Goal: Task Accomplishment & Management: Manage account settings

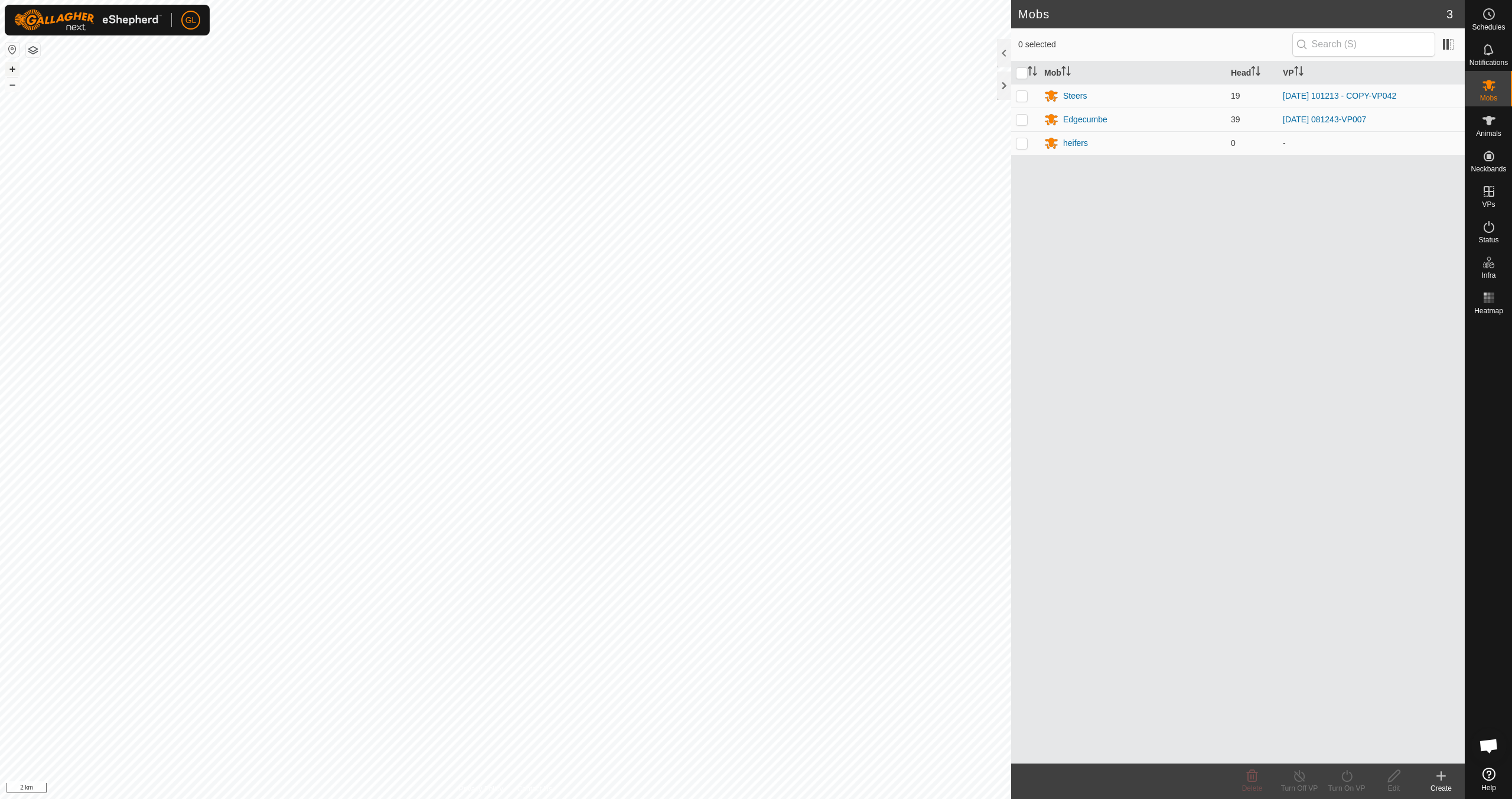
click at [11, 66] on button "+" at bounding box center [13, 69] width 14 height 14
click at [10, 67] on button "+" at bounding box center [13, 69] width 14 height 14
click at [9, 71] on button "+" at bounding box center [13, 69] width 14 height 14
click at [13, 67] on button "+" at bounding box center [13, 69] width 14 height 14
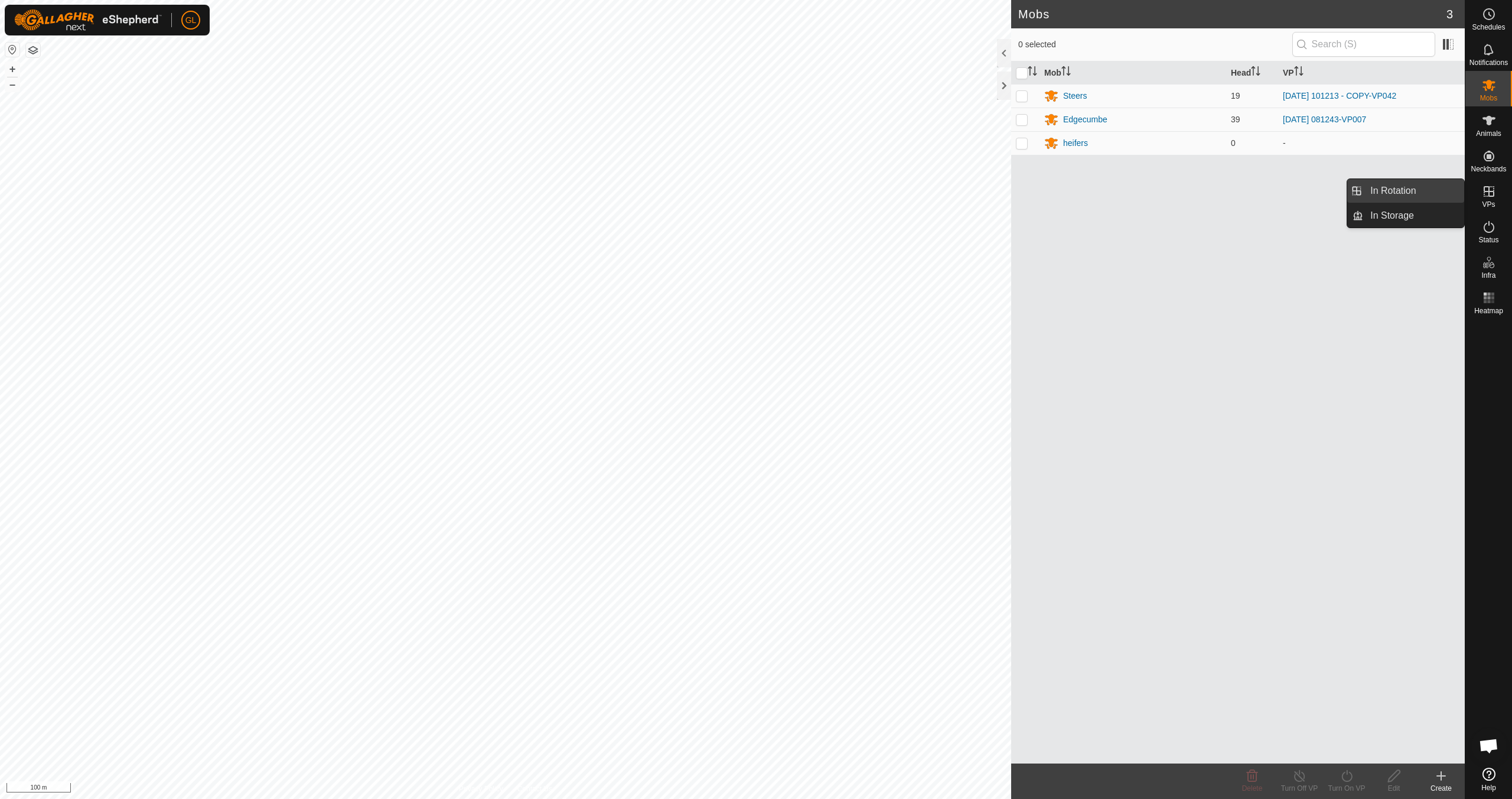
click at [719, 188] on link "In Rotation" at bounding box center [1413, 191] width 101 height 24
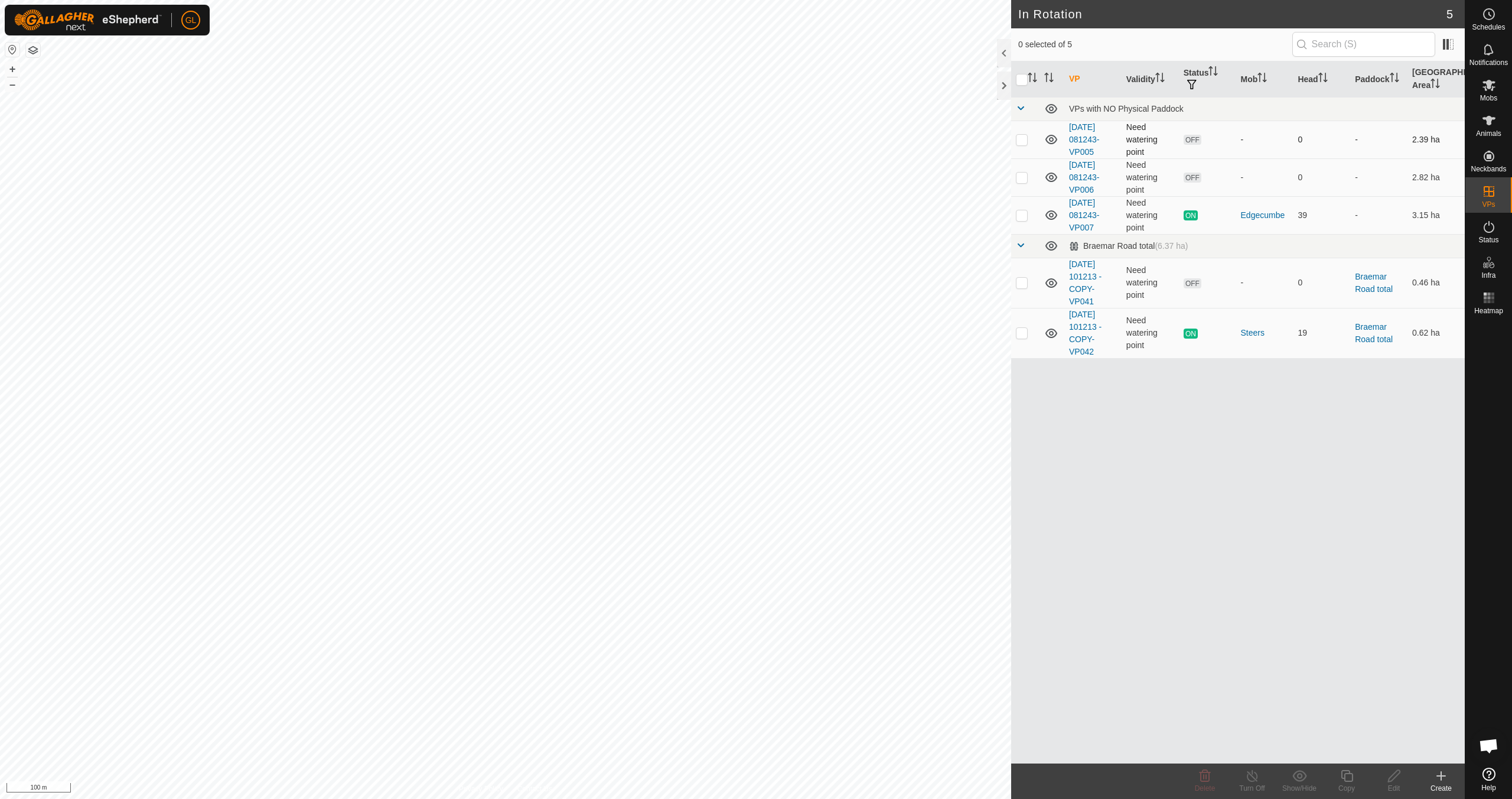
click at [719, 136] on p-checkbox at bounding box center [1022, 139] width 12 height 10
checkbox input "true"
click at [719, 176] on p-checkbox at bounding box center [1022, 177] width 12 height 10
checkbox input "true"
click at [719, 708] on icon at bounding box center [1205, 776] width 14 height 14
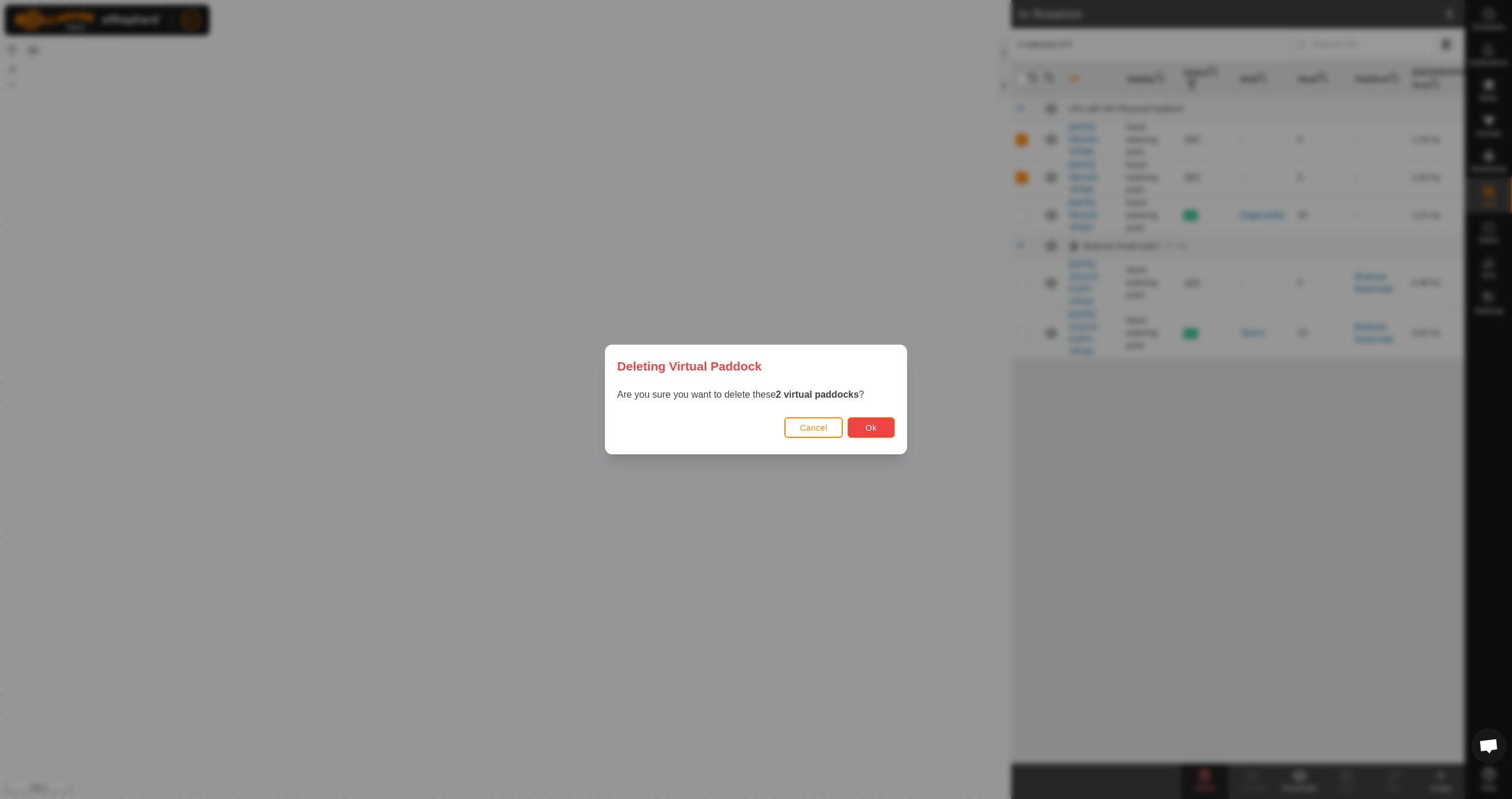
click at [719, 427] on span "Ok" at bounding box center [871, 428] width 11 height 10
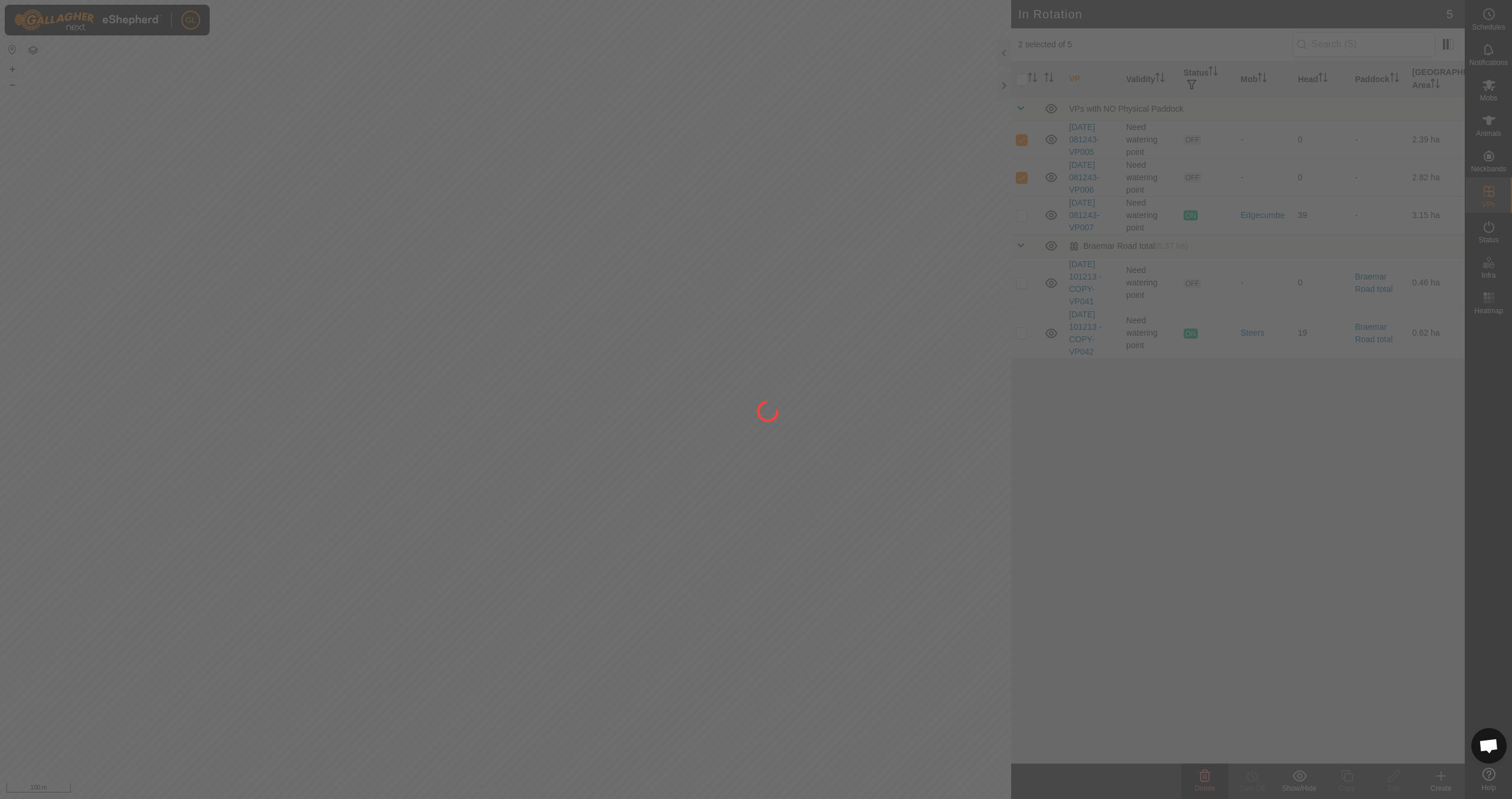
checkbox input "false"
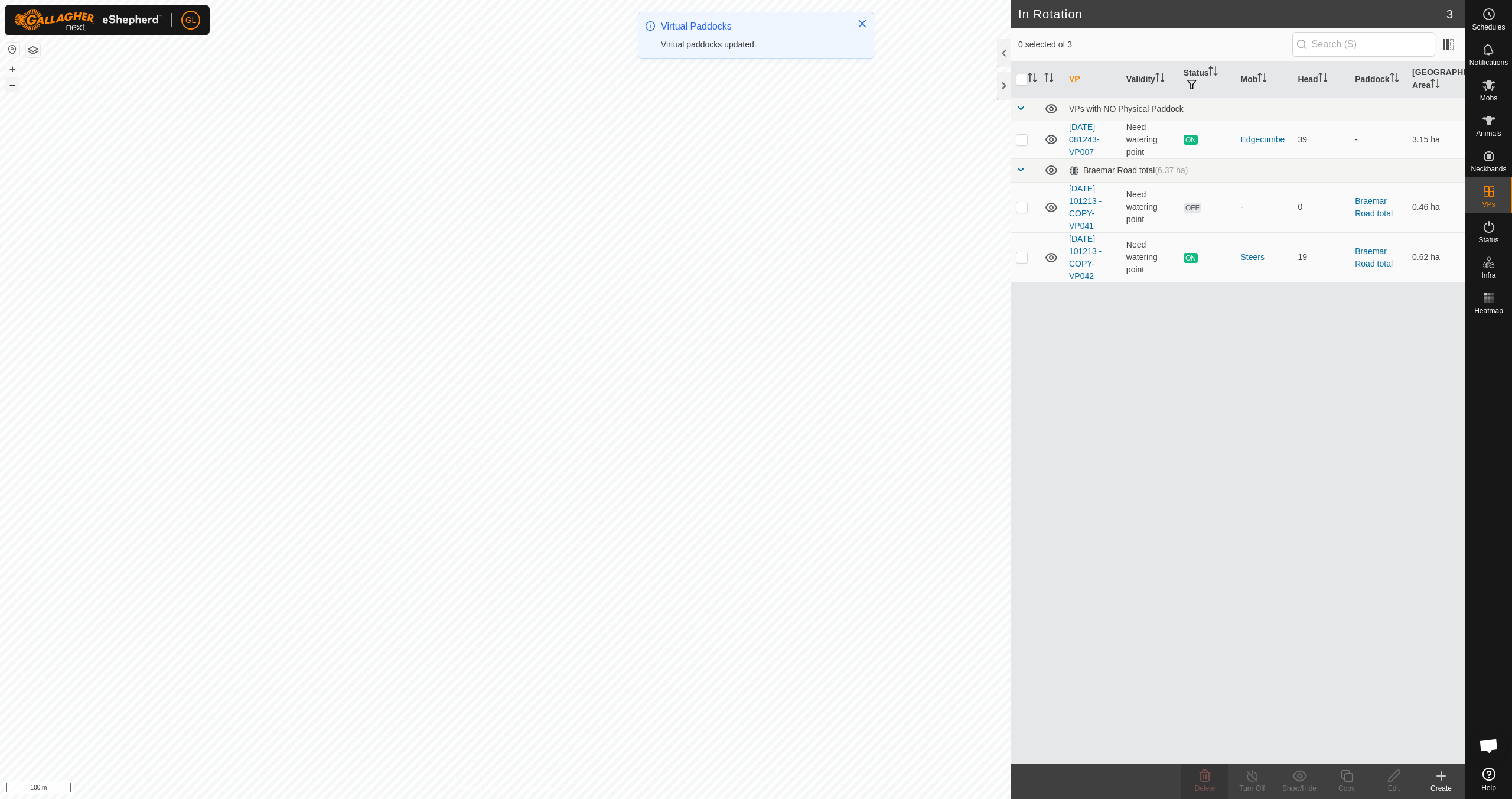
click at [17, 85] on button "–" at bounding box center [13, 85] width 14 height 14
click at [11, 68] on button "+" at bounding box center [13, 69] width 14 height 14
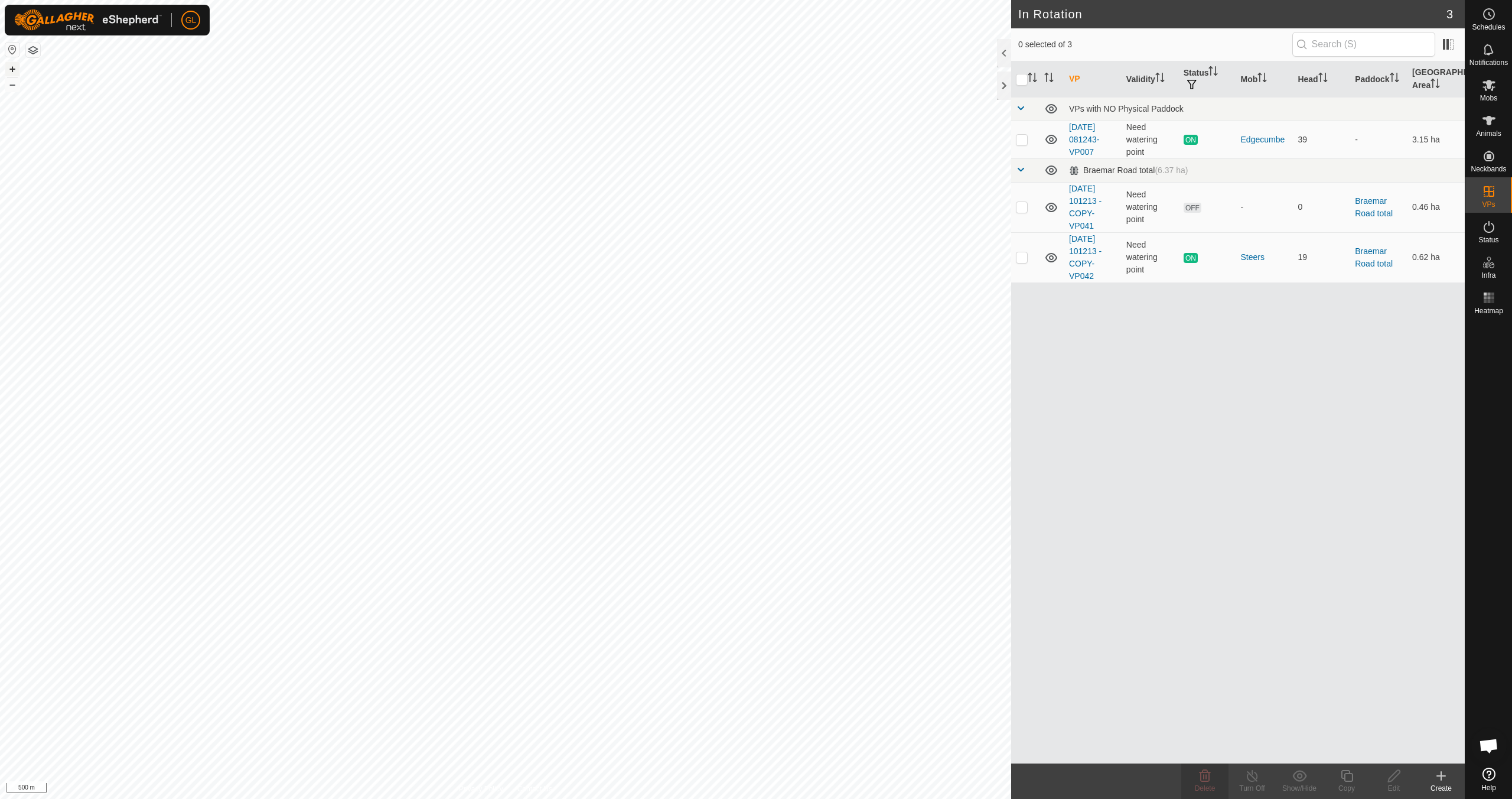
click at [12, 70] on button "+" at bounding box center [13, 69] width 14 height 14
click at [15, 68] on button "+" at bounding box center [13, 69] width 14 height 14
click at [719, 208] on p-checkbox at bounding box center [1022, 207] width 12 height 10
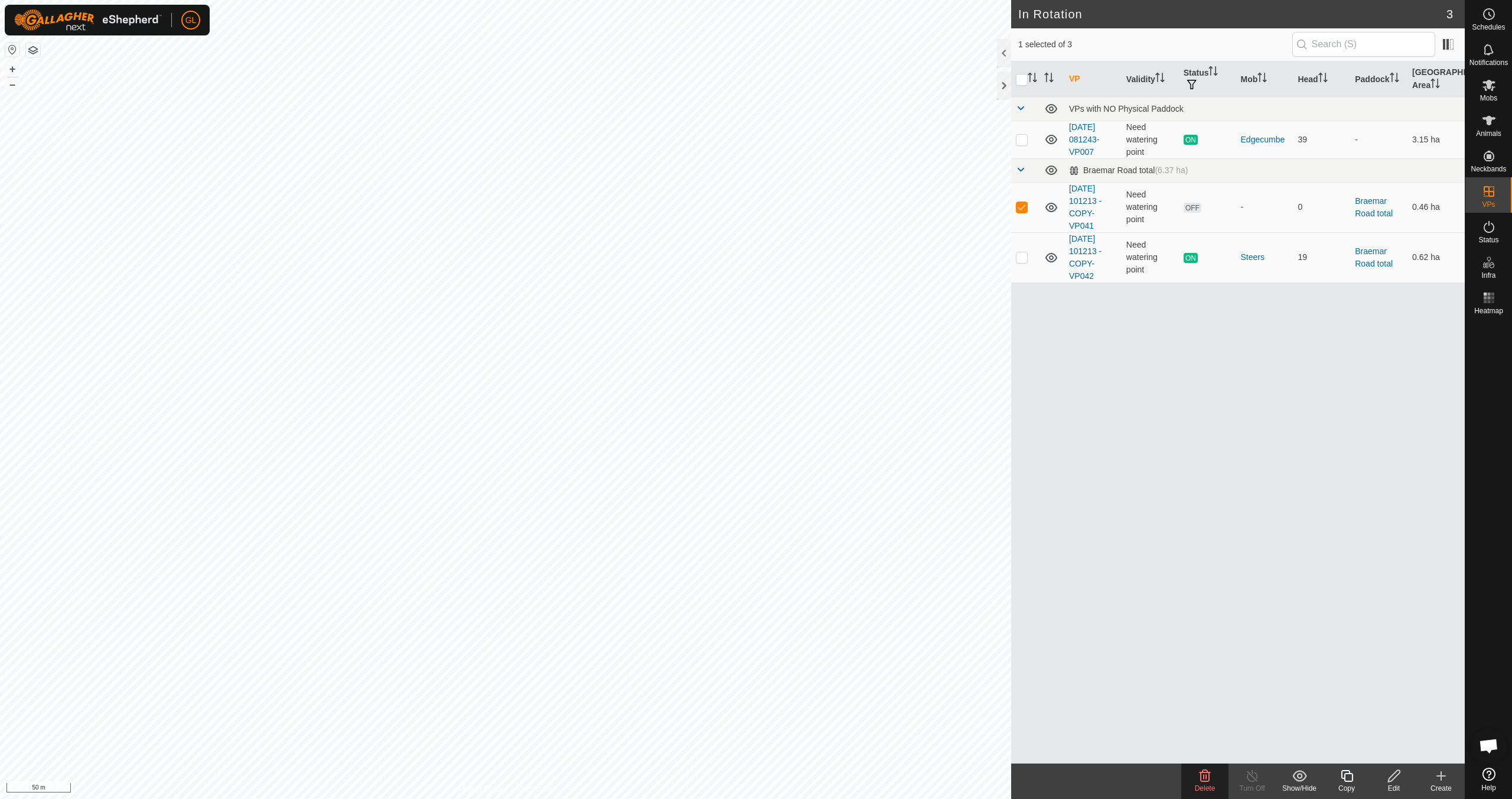
click at [719, 708] on span "Delete" at bounding box center [1205, 788] width 21 height 8
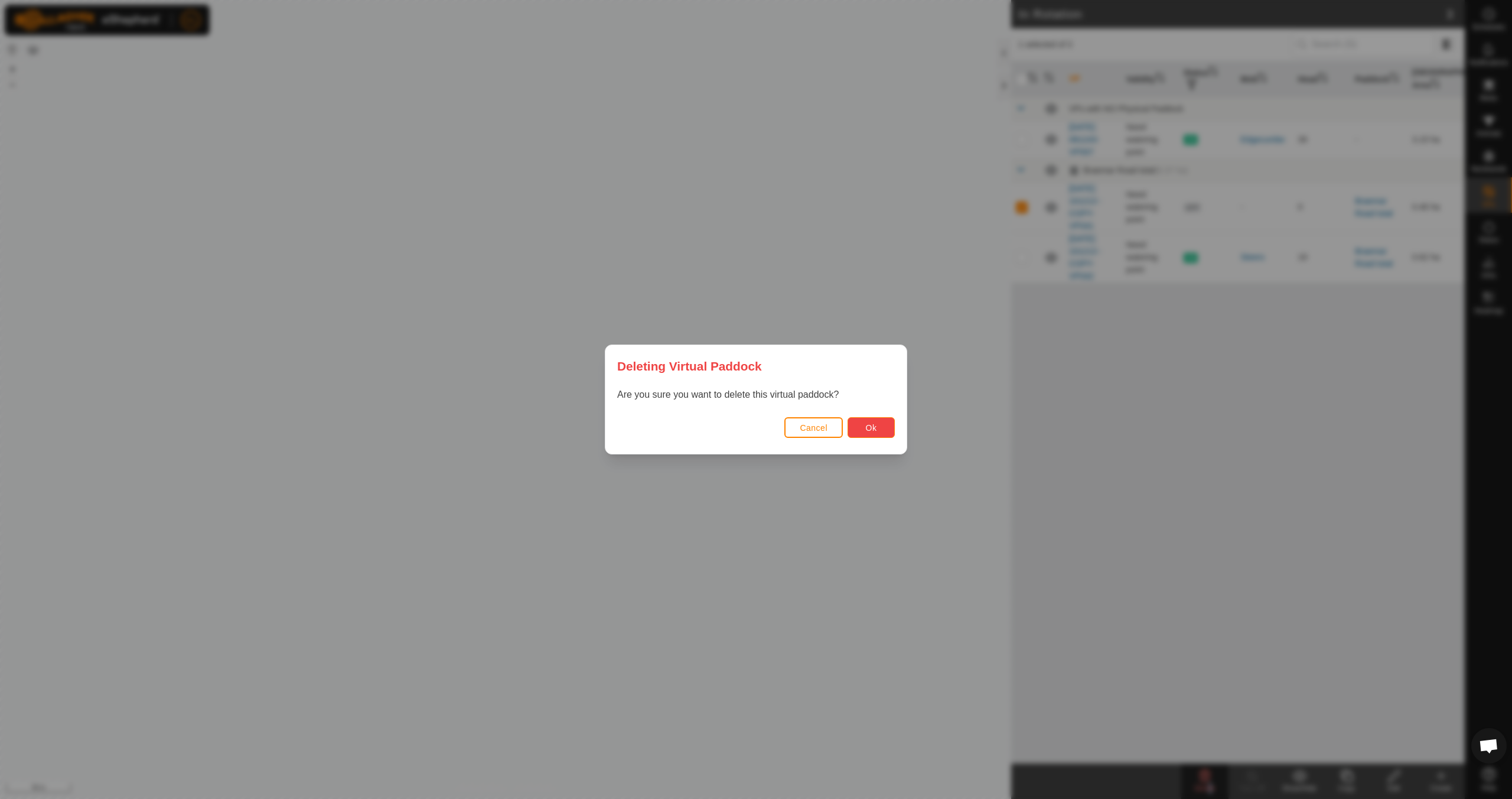
click at [719, 424] on span "Ok" at bounding box center [871, 428] width 11 height 10
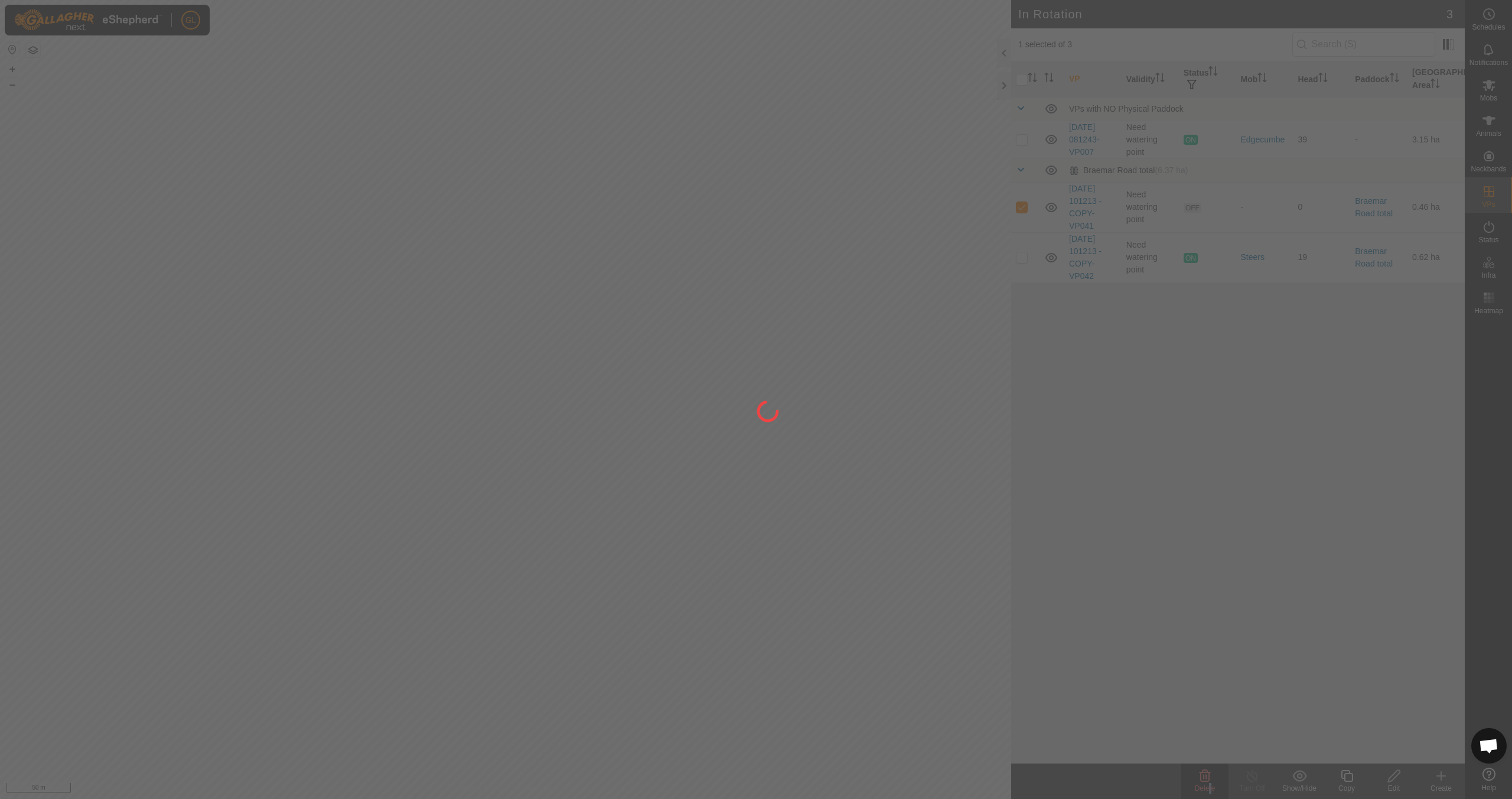
checkbox input "false"
